Goal: Communication & Community: Ask a question

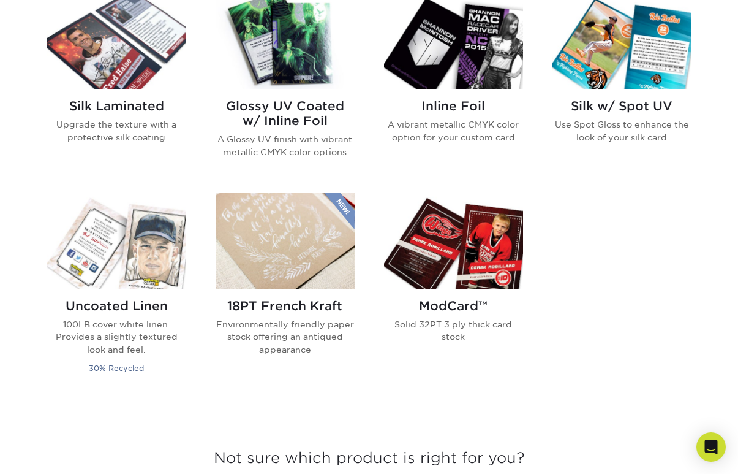
scroll to position [827, 0]
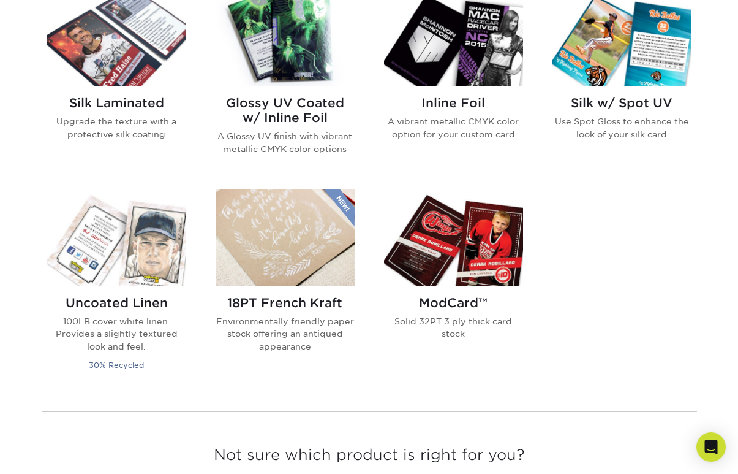
click at [279, 110] on h2 "Glossy UV Coated w/ Inline Foil" at bounding box center [285, 110] width 139 height 29
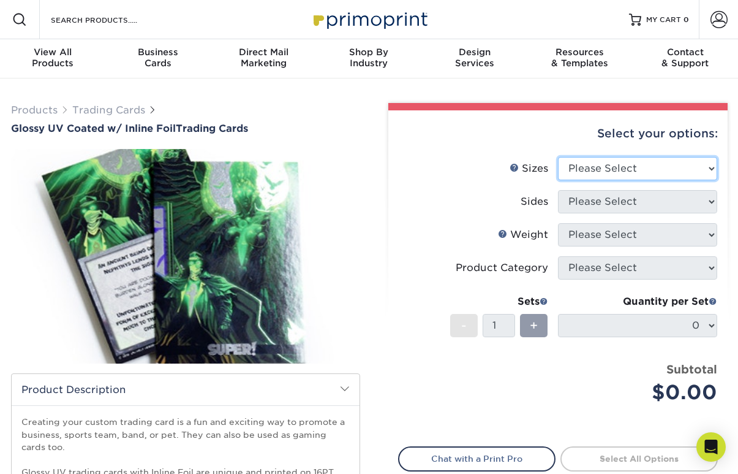
click at [607, 168] on select "Please Select 2.5" x 3.5"" at bounding box center [637, 168] width 159 height 23
select select "2.50x3.50"
click at [558, 157] on select "Please Select 2.5" x 3.5"" at bounding box center [637, 168] width 159 height 23
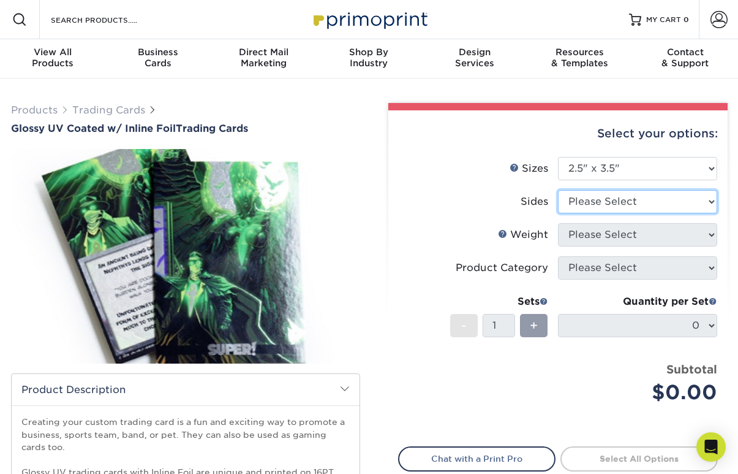
click at [600, 203] on select "Please Select Print Both Sides - Foil Back Only Print Both Sides - Foil Both Si…" at bounding box center [637, 201] width 159 height 23
select select "e9e9dfb3-fba1-4d60-972c-fd9ca5904d33"
click at [558, 190] on select "Please Select Print Both Sides - Foil Back Only Print Both Sides - Foil Both Si…" at bounding box center [637, 201] width 159 height 23
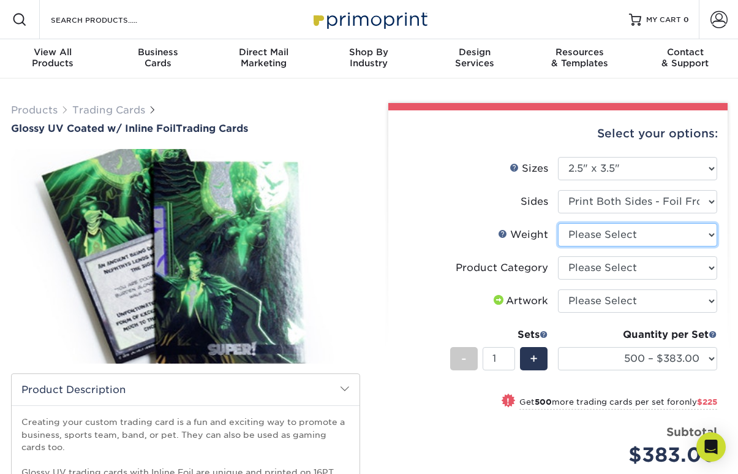
click at [590, 241] on select "Please Select 16PT" at bounding box center [637, 234] width 159 height 23
select select "16PT"
click at [558, 223] on select "Please Select 16PT" at bounding box center [637, 234] width 159 height 23
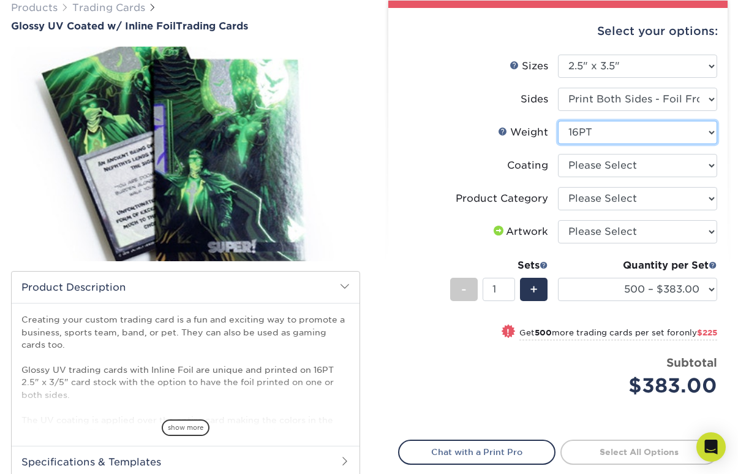
scroll to position [107, 0]
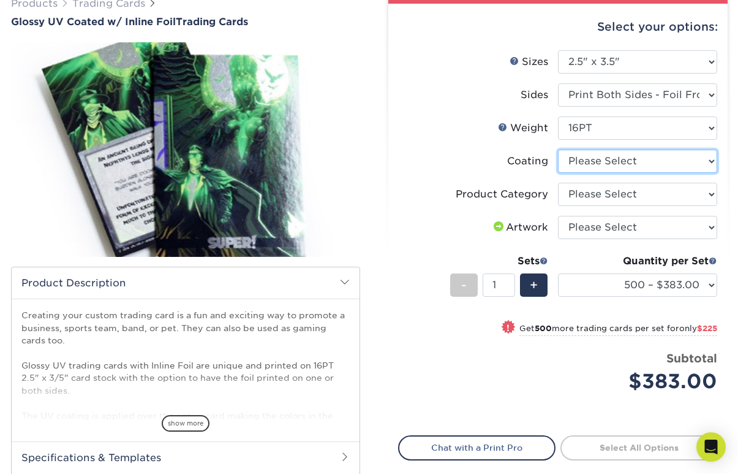
click at [612, 162] on select at bounding box center [637, 161] width 159 height 23
click at [558, 150] on select at bounding box center [637, 161] width 159 height 23
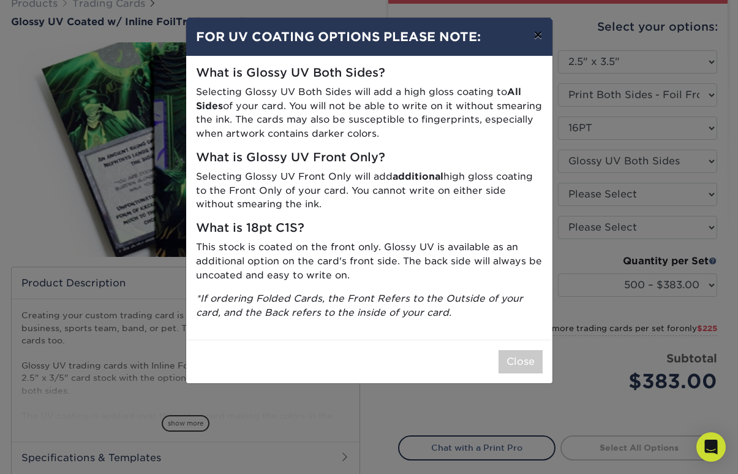
click at [539, 31] on button "×" at bounding box center [538, 35] width 28 height 34
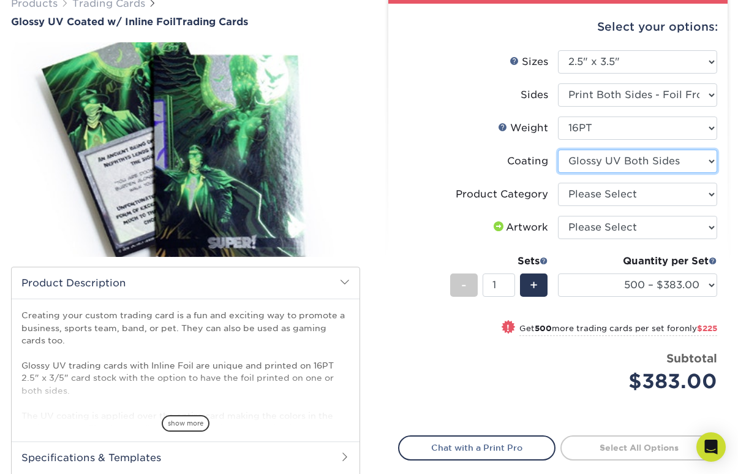
click at [659, 156] on select at bounding box center [637, 161] width 159 height 23
select select "-1"
click at [558, 150] on select at bounding box center [637, 161] width 159 height 23
select select
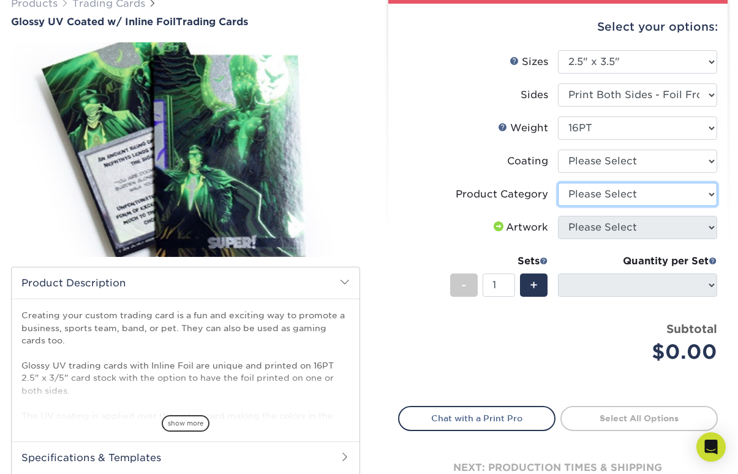
click at [612, 199] on select "Please Select Trading Cards" at bounding box center [637, 194] width 159 height 23
click at [558, 183] on select "Please Select Trading Cards" at bounding box center [637, 194] width 159 height 23
click at [594, 199] on select "Please Select Trading Cards" at bounding box center [637, 194] width 159 height 23
select select "-1"
click at [558, 183] on select "Please Select Trading Cards" at bounding box center [637, 194] width 159 height 23
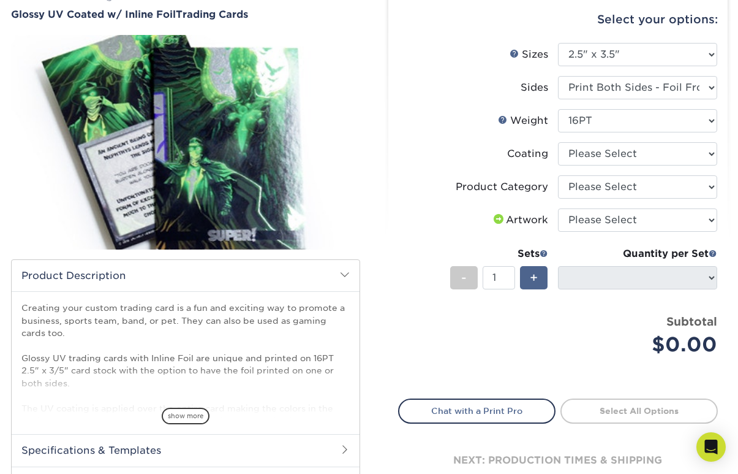
scroll to position [115, 0]
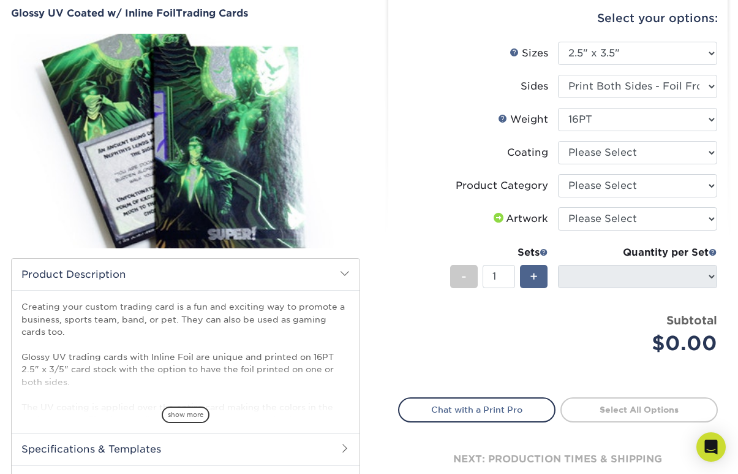
click at [535, 276] on span "+" at bounding box center [534, 276] width 8 height 18
click at [466, 277] on div "-" at bounding box center [464, 276] width 28 height 23
type input "1"
click at [182, 416] on span "show more" at bounding box center [186, 414] width 48 height 17
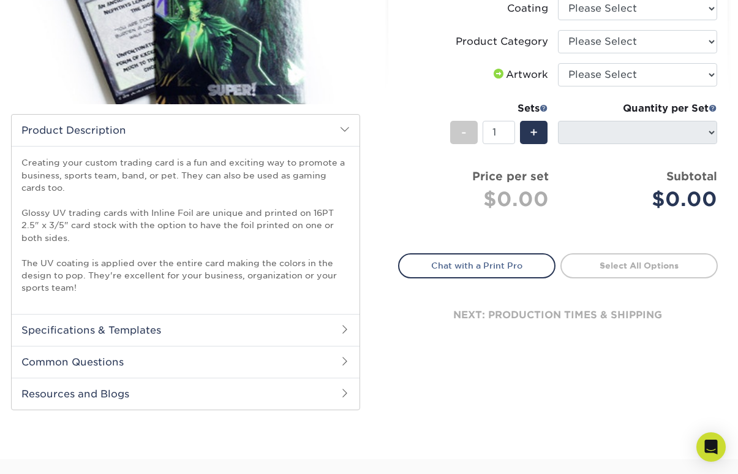
scroll to position [257, 0]
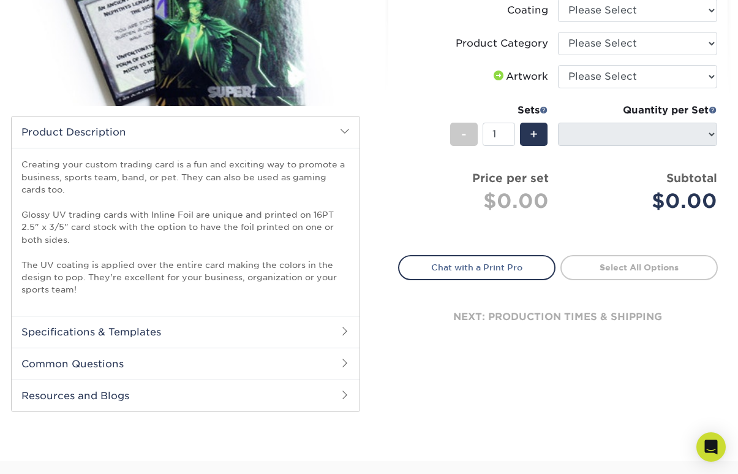
click at [233, 343] on h2 "Specifications & Templates" at bounding box center [186, 332] width 348 height 32
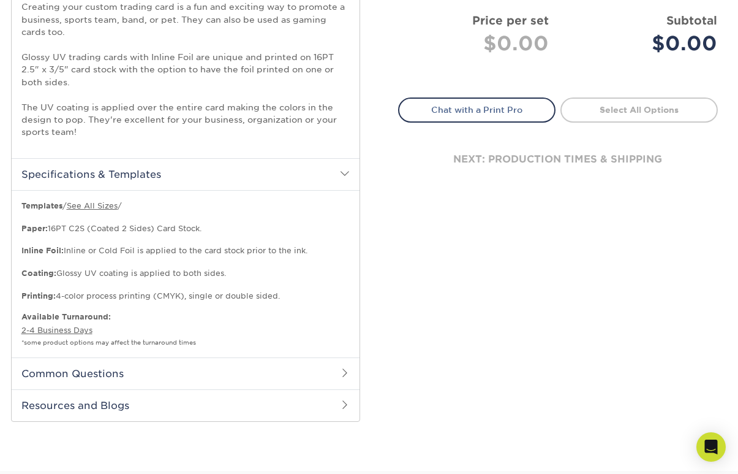
scroll to position [423, 0]
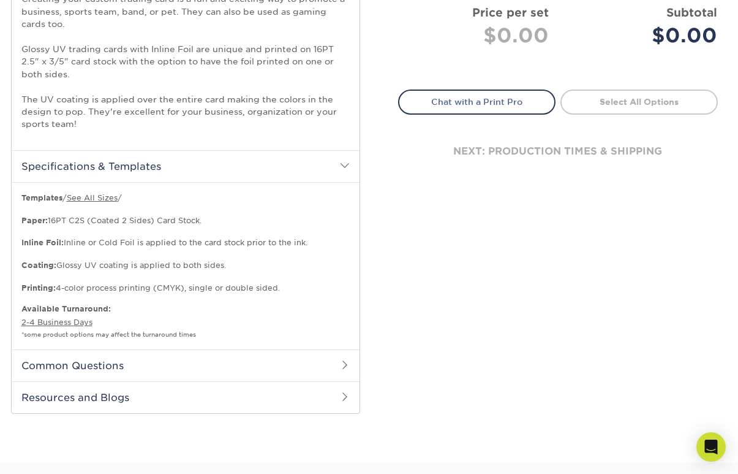
click at [230, 361] on h2 "Common Questions" at bounding box center [186, 365] width 348 height 32
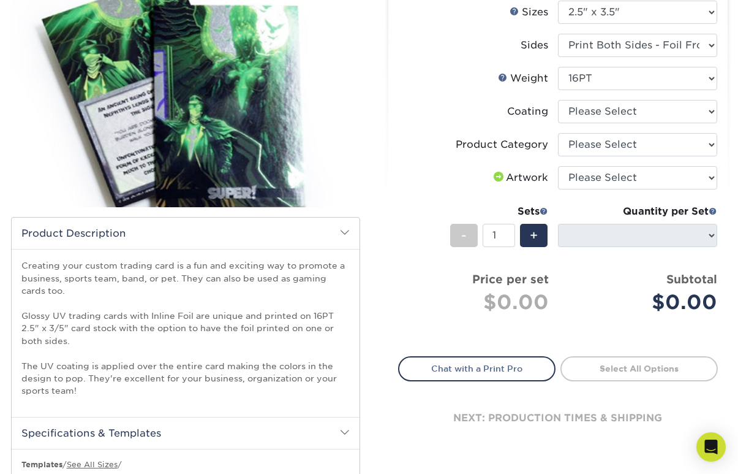
scroll to position [167, 0]
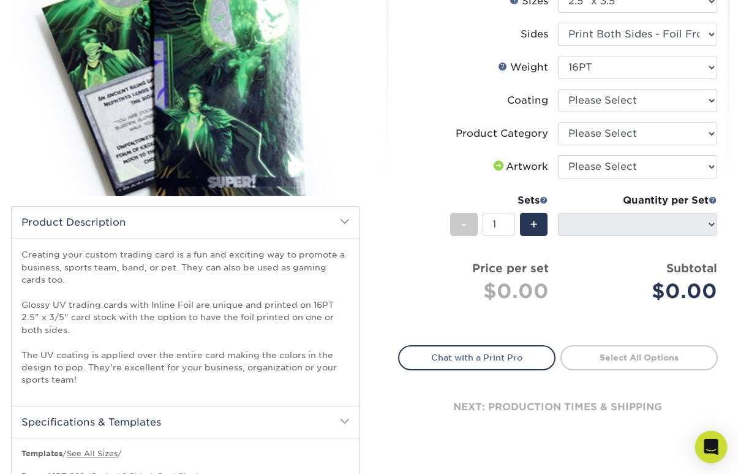
click at [709, 447] on icon "Open Intercom Messenger" at bounding box center [711, 447] width 14 height 16
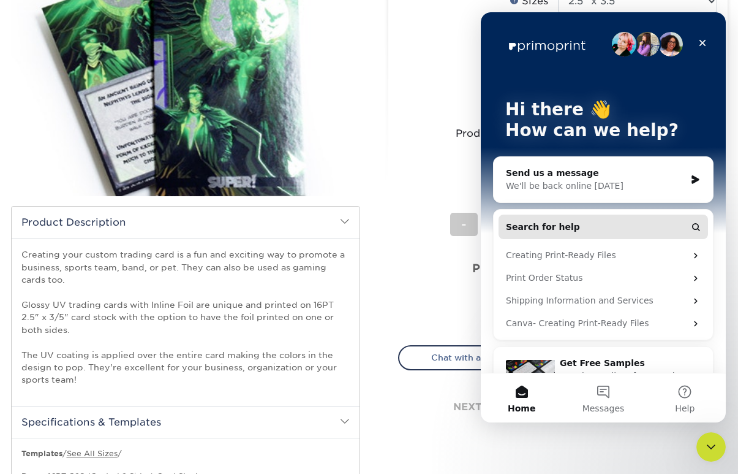
scroll to position [0, 0]
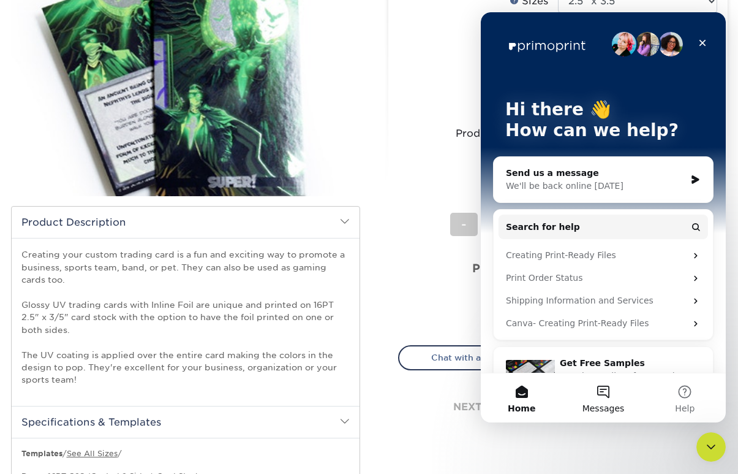
click at [600, 390] on button "Messages" at bounding box center [604, 397] width 82 height 49
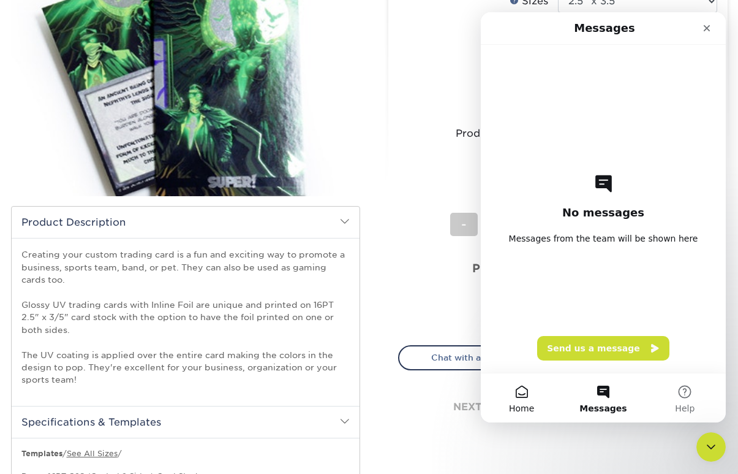
click at [525, 386] on button "Home" at bounding box center [522, 397] width 82 height 49
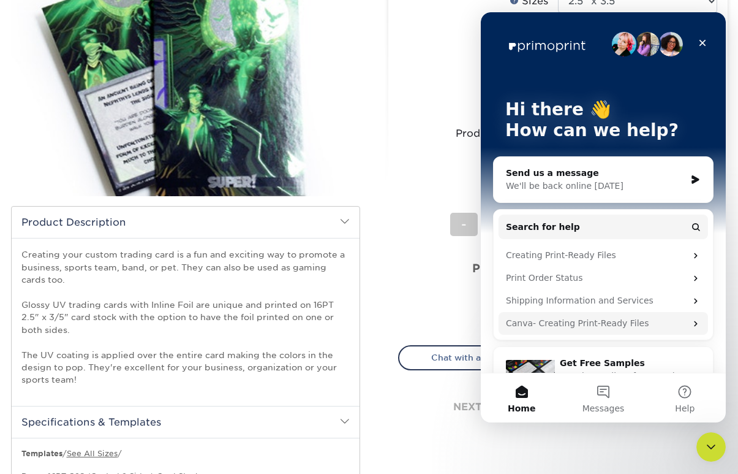
scroll to position [38, 0]
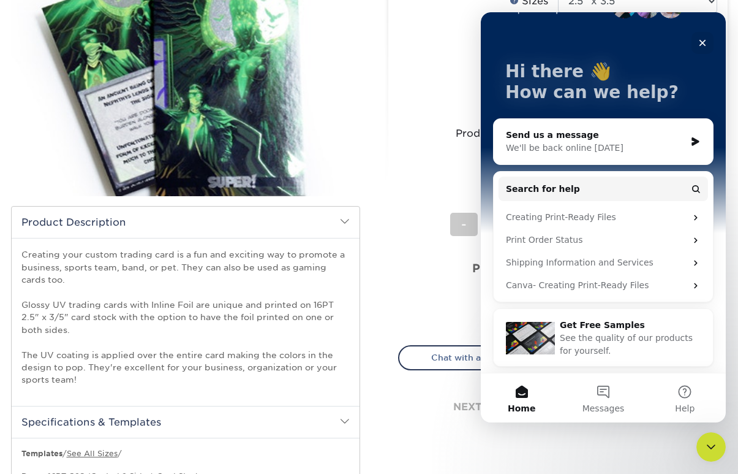
click at [404, 253] on li "Sets - 1 + Quantity per Set 500 – $383.00 1000 – $608.00 2500 – $883.00 5000 – …" at bounding box center [558, 224] width 319 height 72
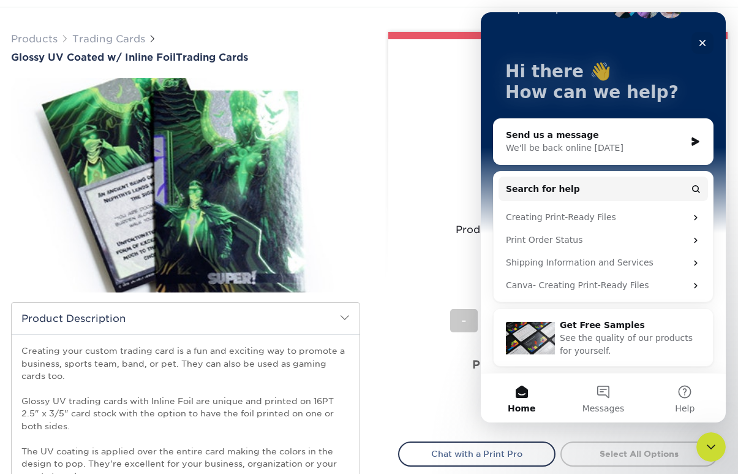
scroll to position [0, 0]
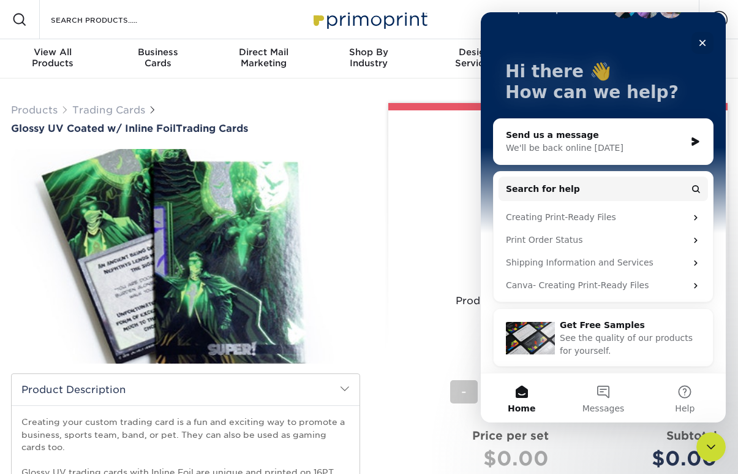
click at [401, 282] on li "Coating" at bounding box center [558, 272] width 319 height 33
click at [705, 42] on icon "Close" at bounding box center [703, 43] width 10 height 10
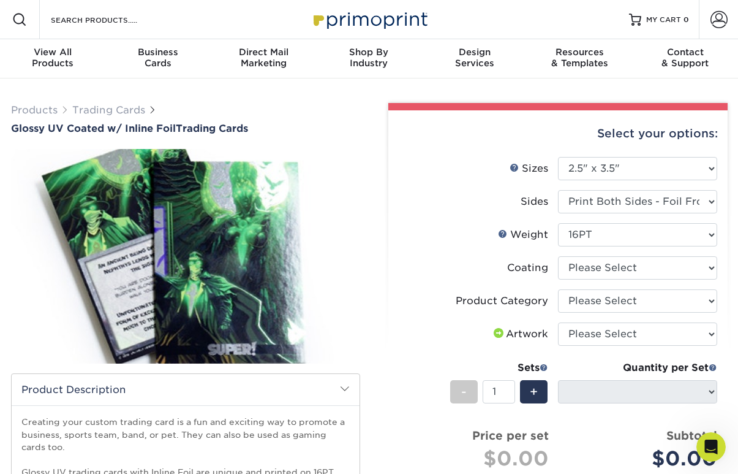
click at [204, 221] on img at bounding box center [185, 255] width 349 height 241
click at [713, 445] on icon "Open Intercom Messenger" at bounding box center [710, 445] width 20 height 20
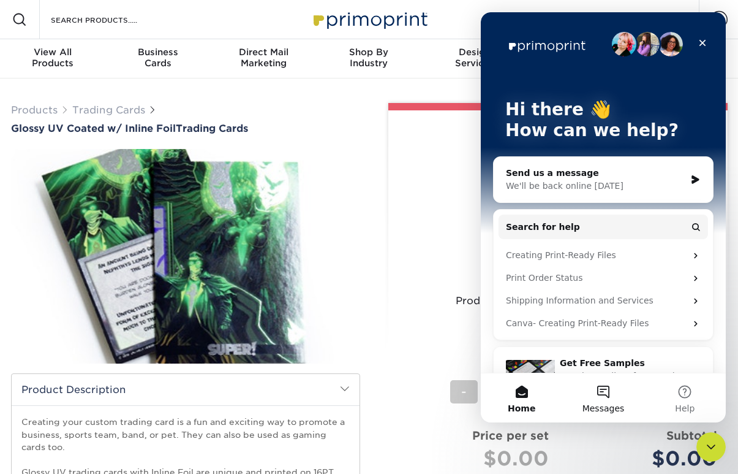
click at [606, 392] on button "Messages" at bounding box center [604, 397] width 82 height 49
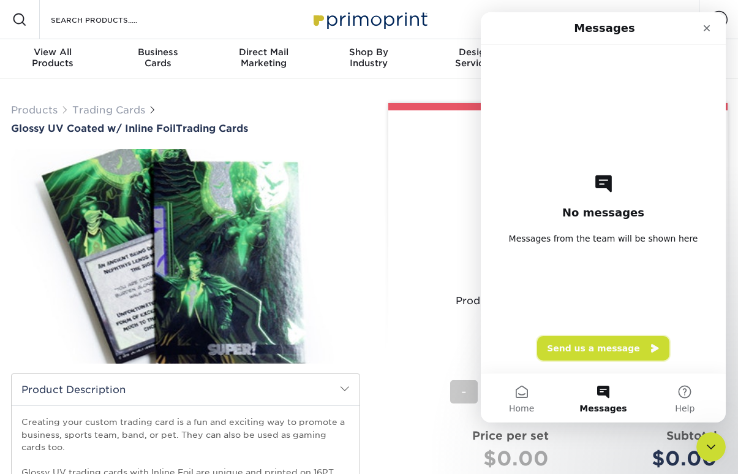
click at [589, 343] on button "Send us a message" at bounding box center [603, 348] width 132 height 25
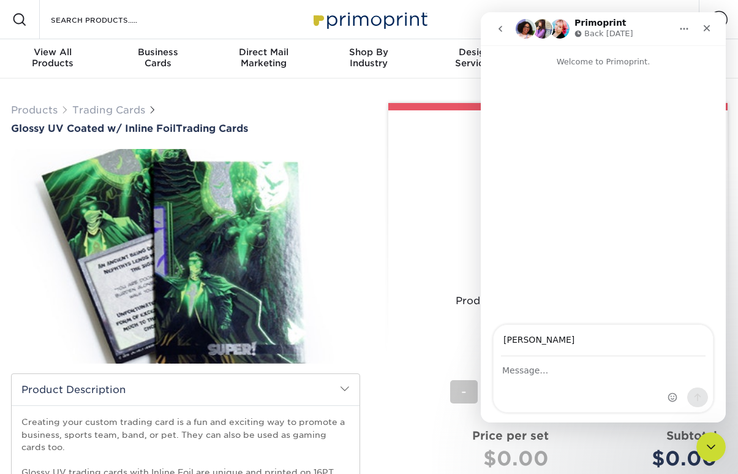
type input "connie@adbdx.com"
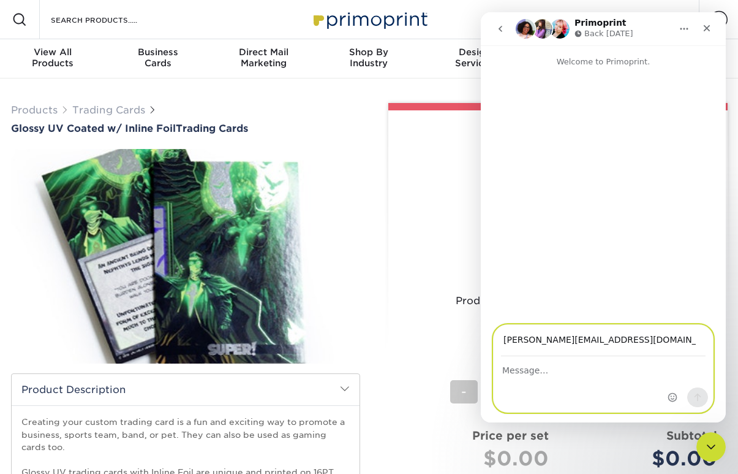
click at [599, 371] on textarea "Message…" at bounding box center [603, 367] width 219 height 21
type textarea "questions on custom trading cards."
drag, startPoint x: 650, startPoint y: 374, endPoint x: 472, endPoint y: 372, distance: 177.1
click at [481, 372] on html "Primoprint Back Monday Welcome to Primoprint. connie@adbdx.com questions on cus…" at bounding box center [603, 217] width 245 height 410
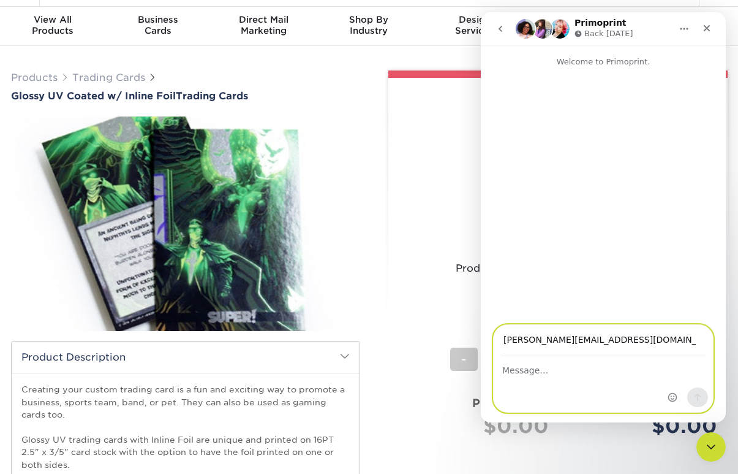
scroll to position [40, 0]
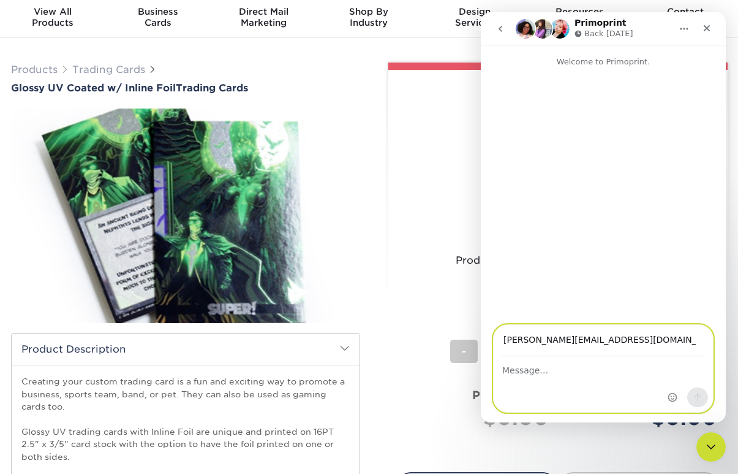
paste textarea "I’m interested in printing custom trading cards and would like a quote for the …"
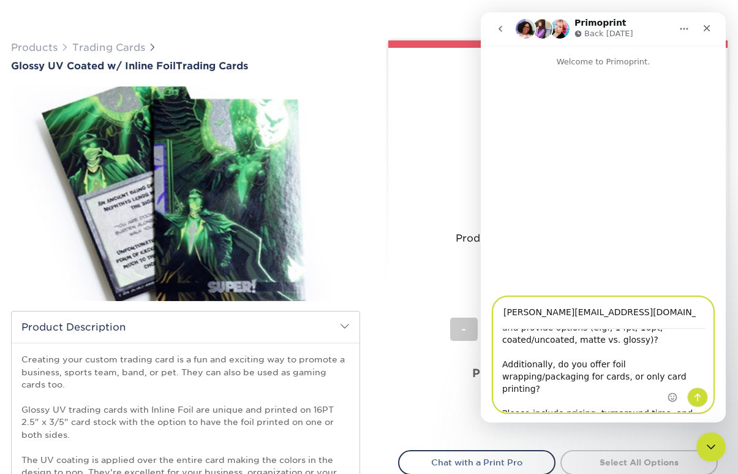
scroll to position [257, 0]
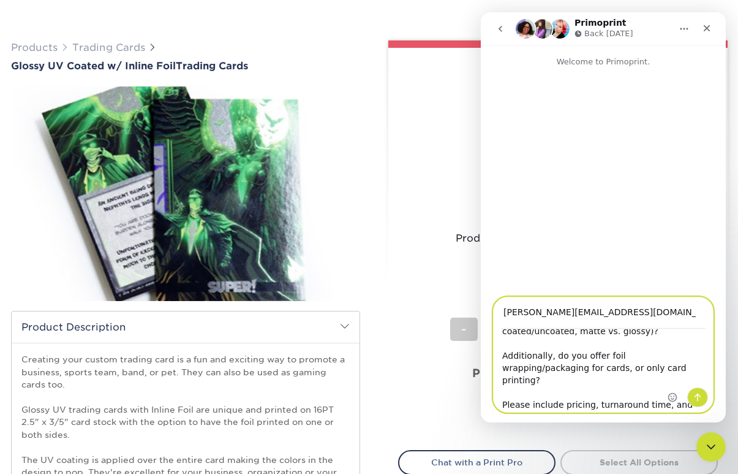
drag, startPoint x: 588, startPoint y: 404, endPoint x: 656, endPoint y: 397, distance: 67.7
click at [656, 397] on textarea "I’m interested in printing custom trading cards and would like a quote for the …" at bounding box center [603, 370] width 219 height 83
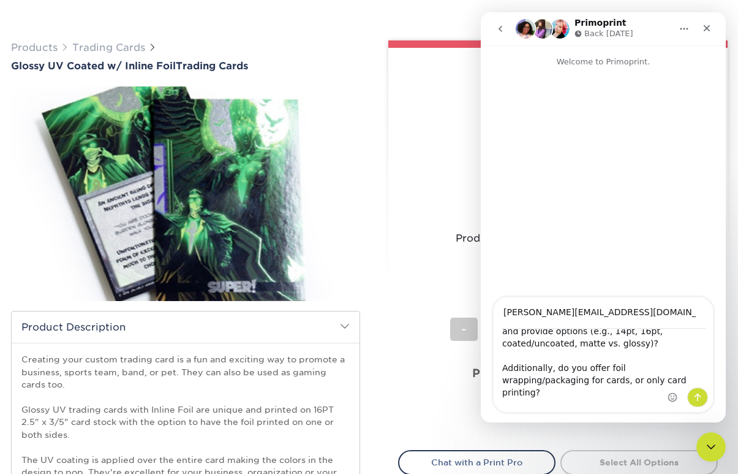
click at [672, 403] on div "Intercom messenger" at bounding box center [688, 399] width 40 height 25
click at [666, 401] on div "Intercom messenger" at bounding box center [689, 354] width 50 height 115
click at [680, 401] on div "Intercom messenger" at bounding box center [688, 399] width 40 height 25
click at [682, 404] on div "Intercom messenger" at bounding box center [688, 399] width 40 height 25
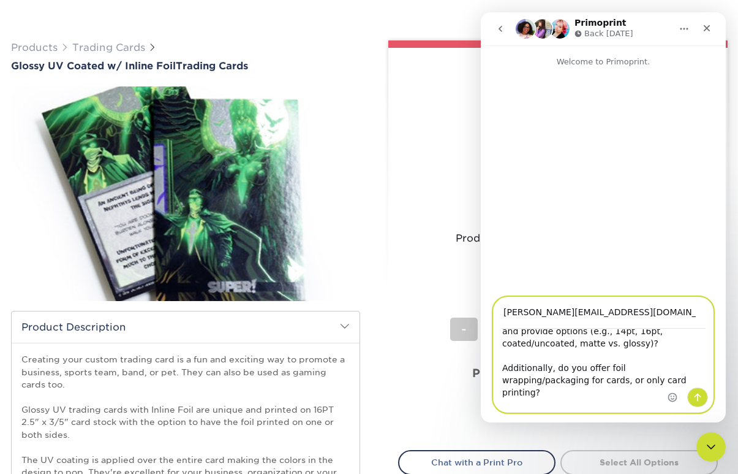
click at [649, 406] on textarea "I’m interested in printing custom trading cards and would like a quote for the …" at bounding box center [603, 370] width 219 height 83
click at [591, 408] on textarea "I’m interested in printing custom trading cards and would like a quote for the …" at bounding box center [603, 370] width 219 height 83
click at [585, 393] on textarea "I’m interested in printing custom trading cards and would like a quote for the …" at bounding box center [603, 370] width 219 height 83
type textarea "I’m interested in printing custom trading cards and would like a quote for the …"
click at [696, 398] on icon "Send a message…" at bounding box center [698, 397] width 10 height 10
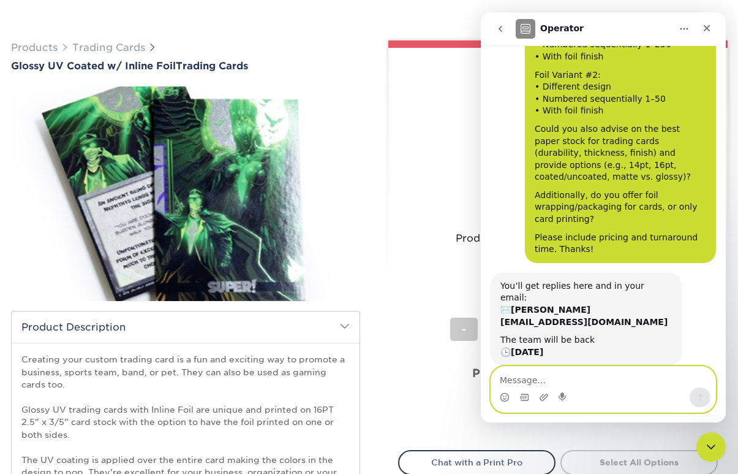
scroll to position [172, 0]
